Goal: Find contact information: Find contact information

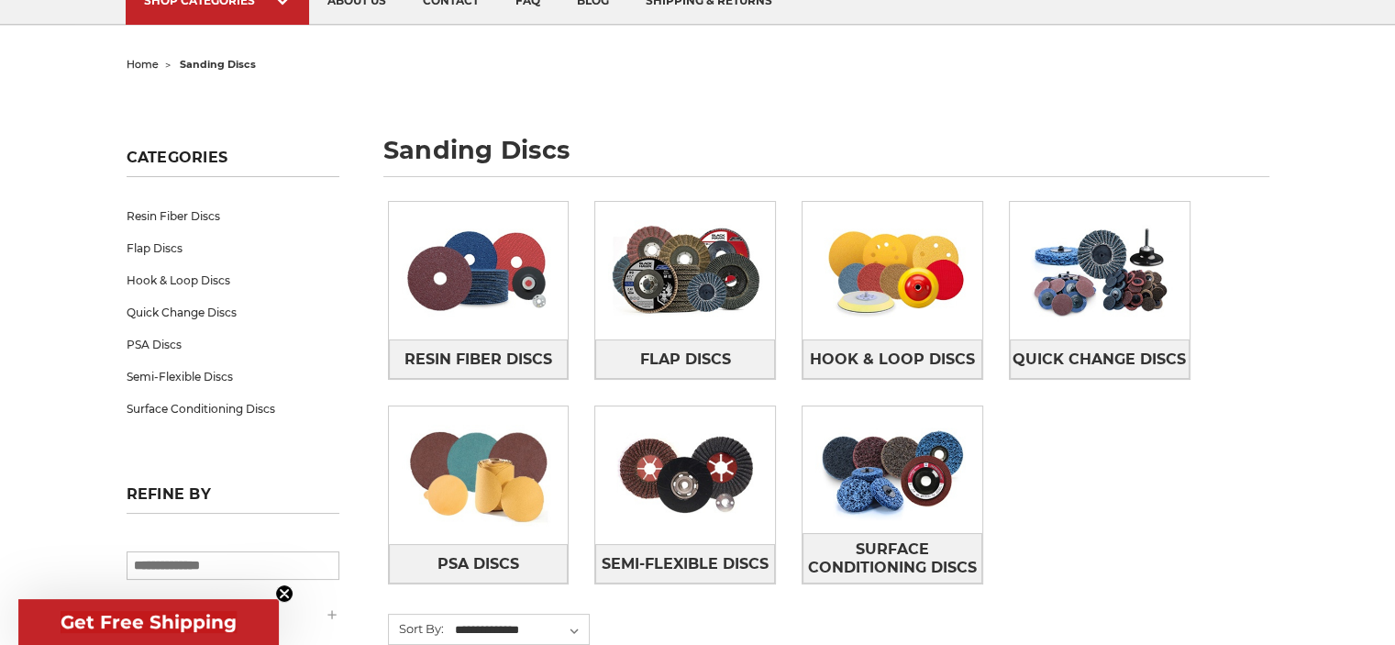
scroll to position [183, 0]
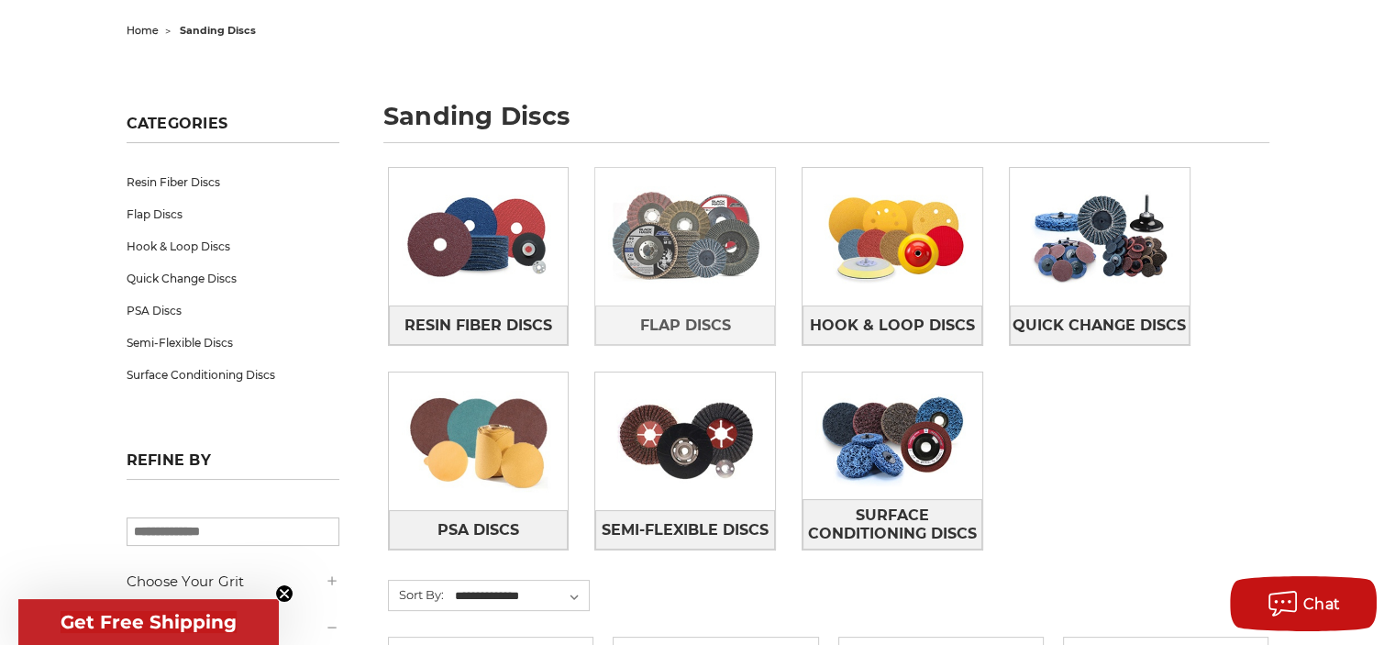
click at [679, 260] on img at bounding box center [685, 236] width 180 height 127
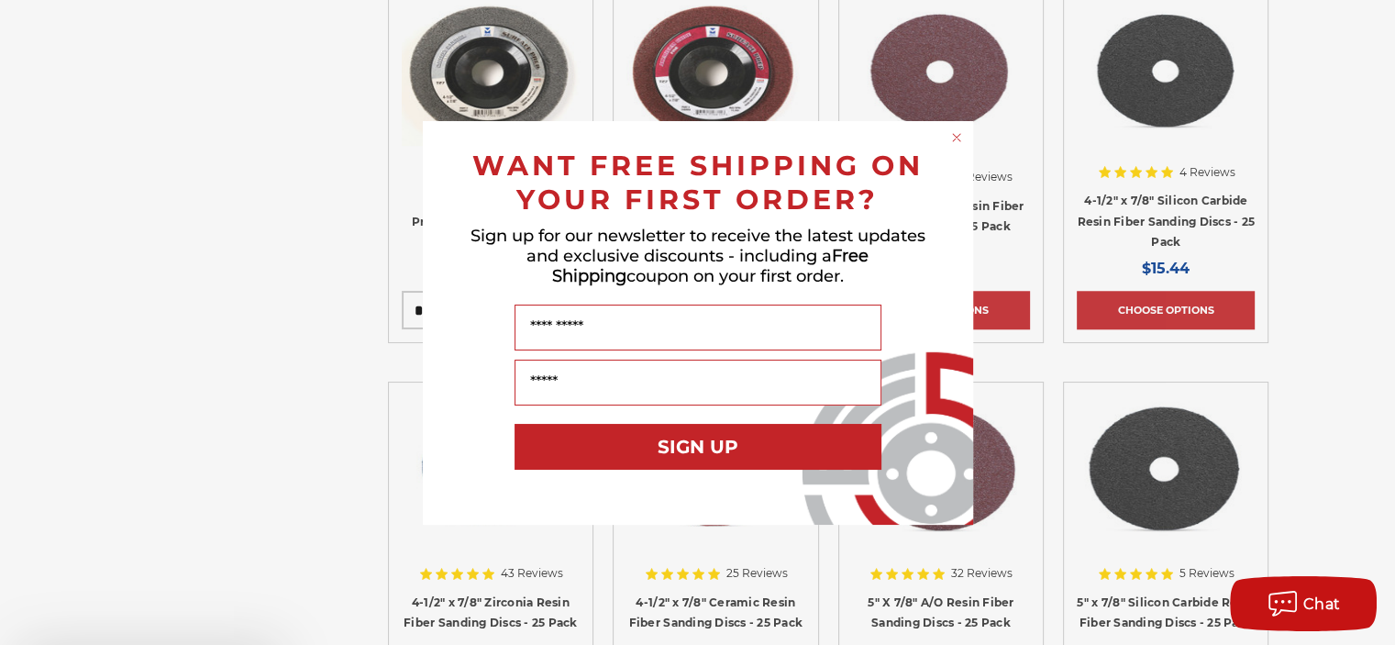
scroll to position [2017, 0]
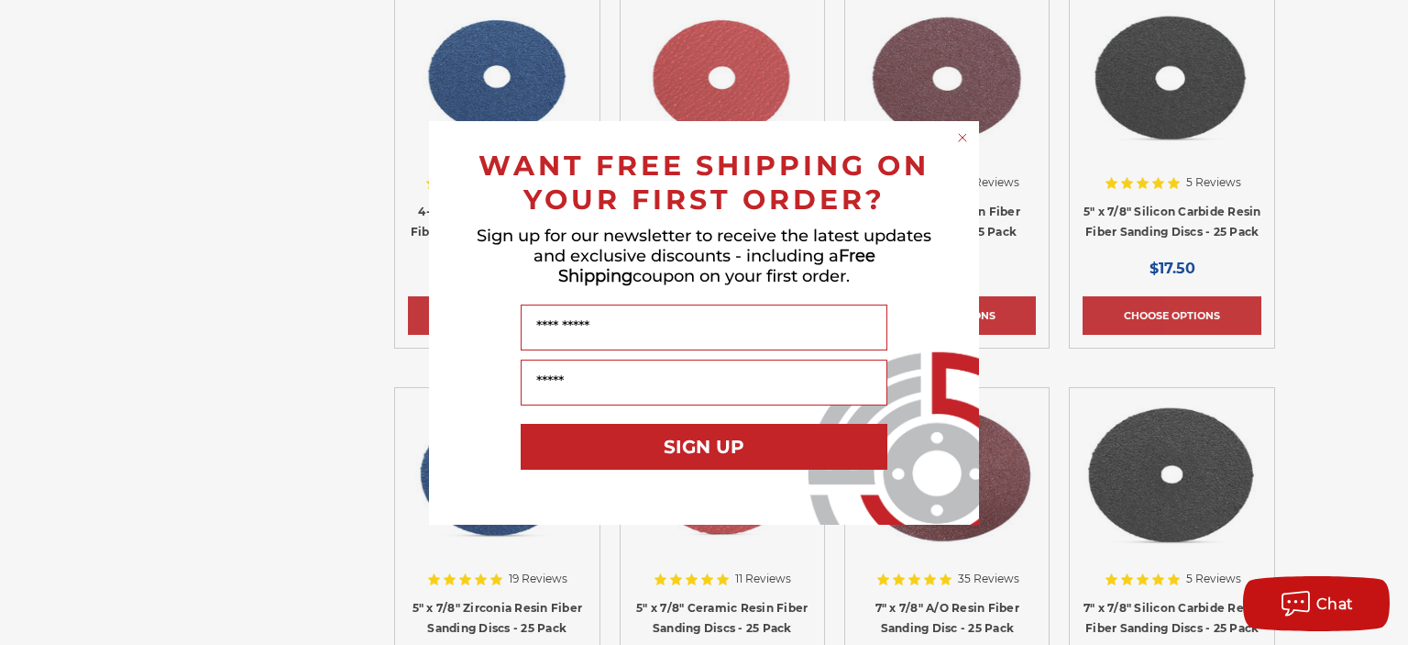
click at [953, 142] on div "WANT FREE SHIPPING ON YOUR FIRST ORDER?" at bounding box center [703, 177] width 513 height 77
click at [954, 141] on icon "Close dialog" at bounding box center [963, 137] width 18 height 18
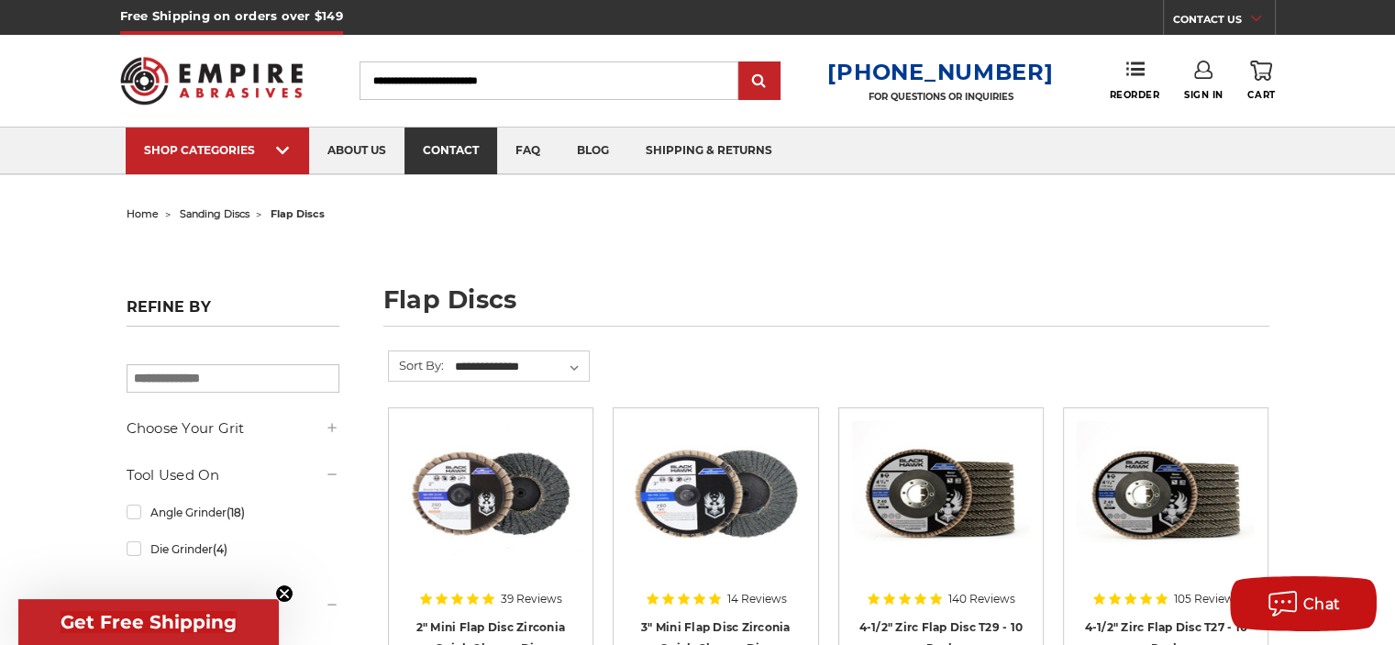
click at [458, 146] on link "contact" at bounding box center [450, 150] width 93 height 47
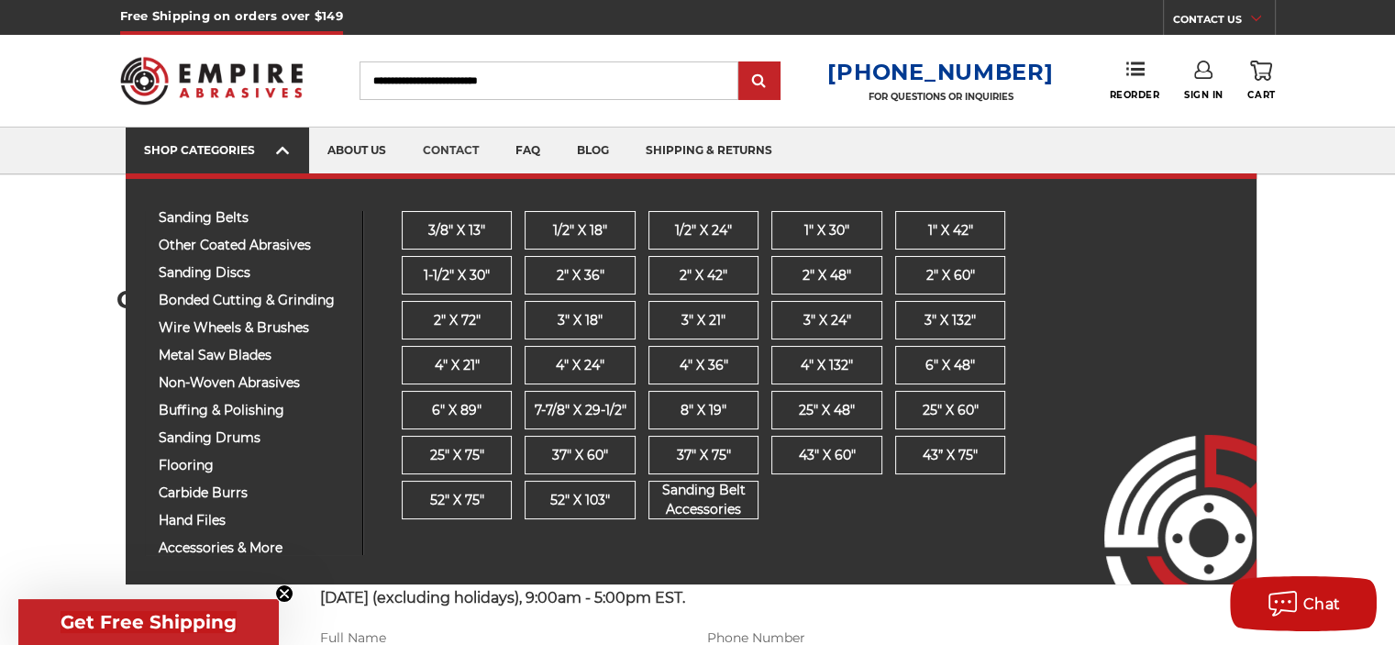
click at [226, 143] on div "SHOP CATEGORIES" at bounding box center [217, 150] width 147 height 14
